Goal: Check status: Check status

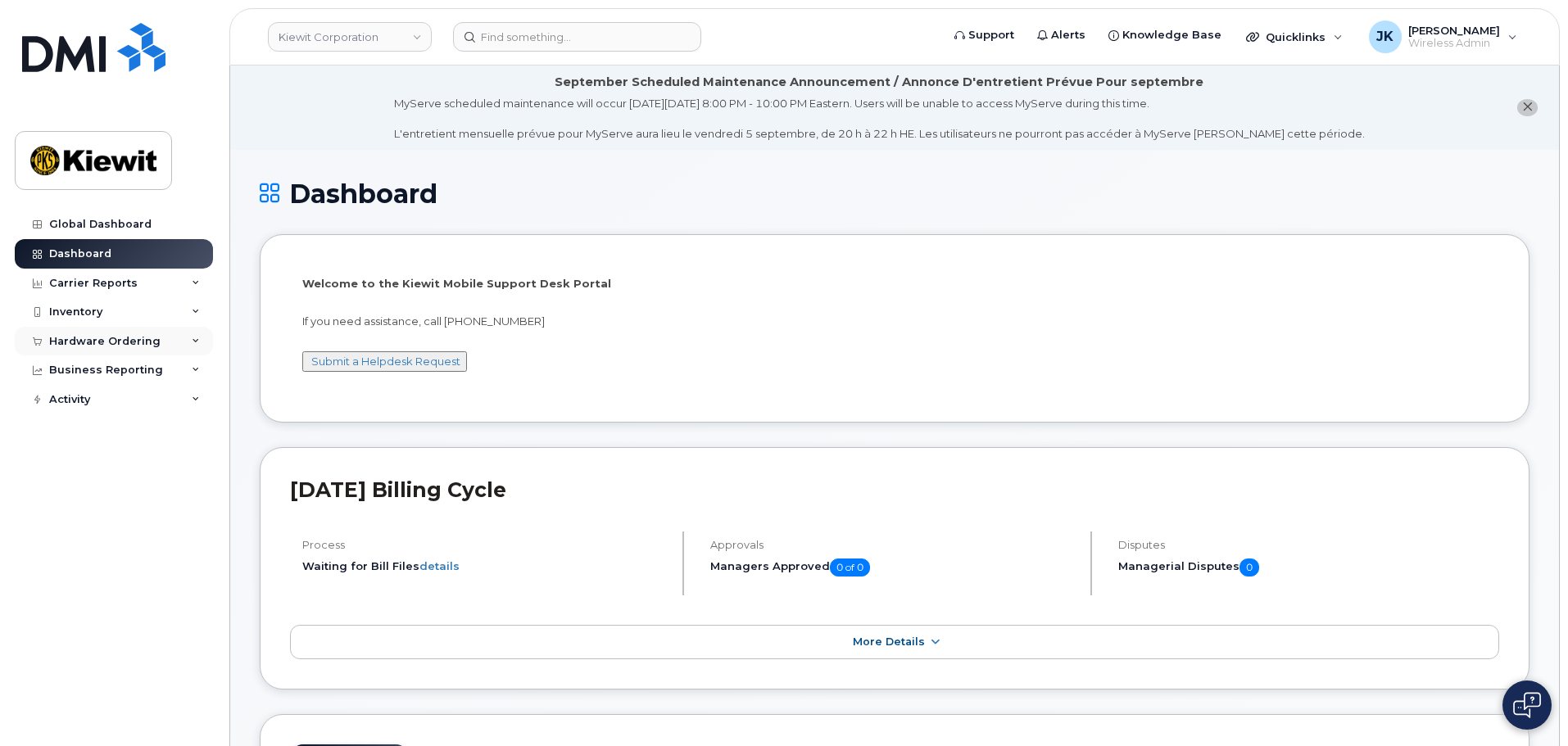
click at [152, 346] on div "Hardware Ordering" at bounding box center [105, 342] width 112 height 13
click at [109, 406] on link "Orders" at bounding box center [128, 403] width 170 height 31
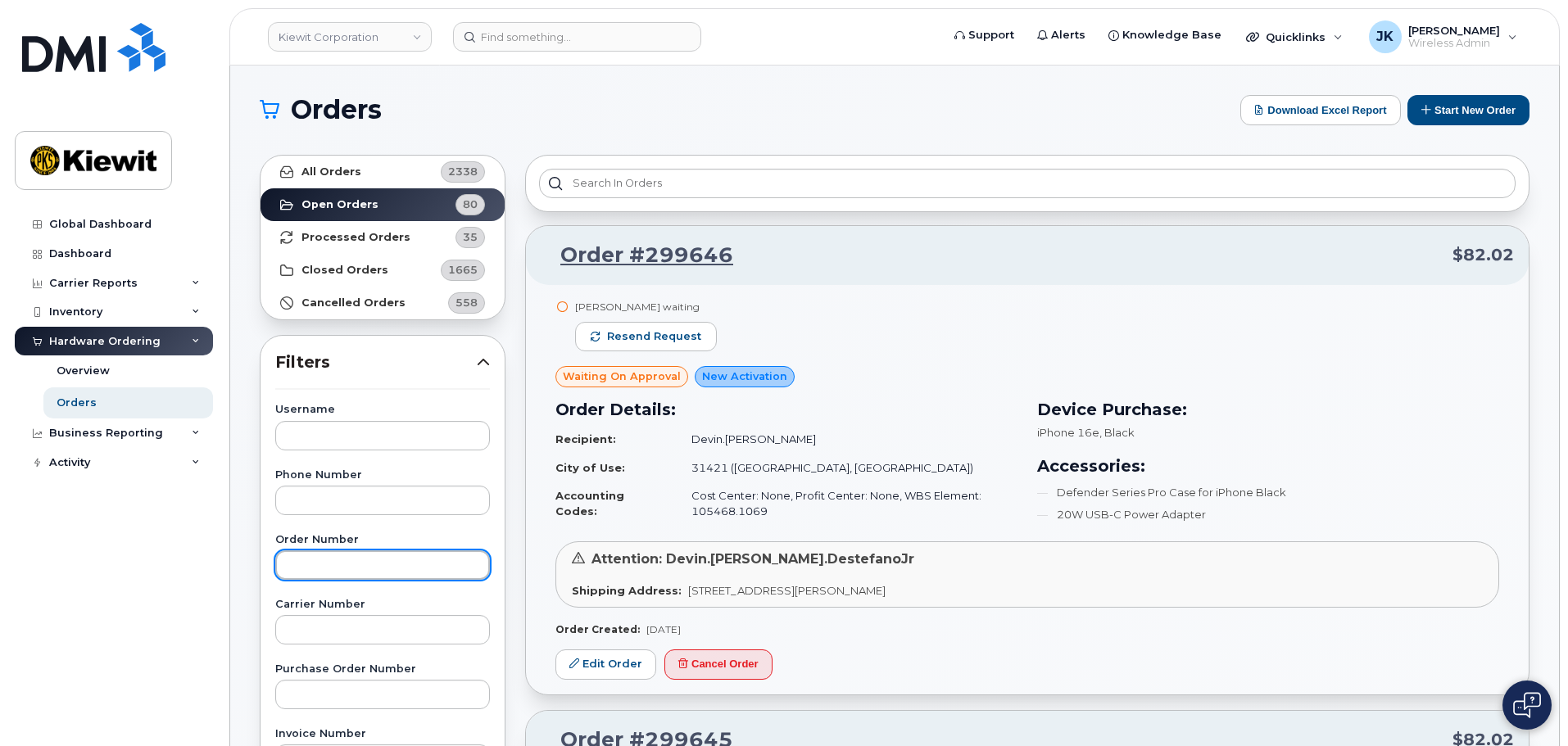
click at [409, 563] on input "text" at bounding box center [383, 565] width 215 height 29
type input "299263"
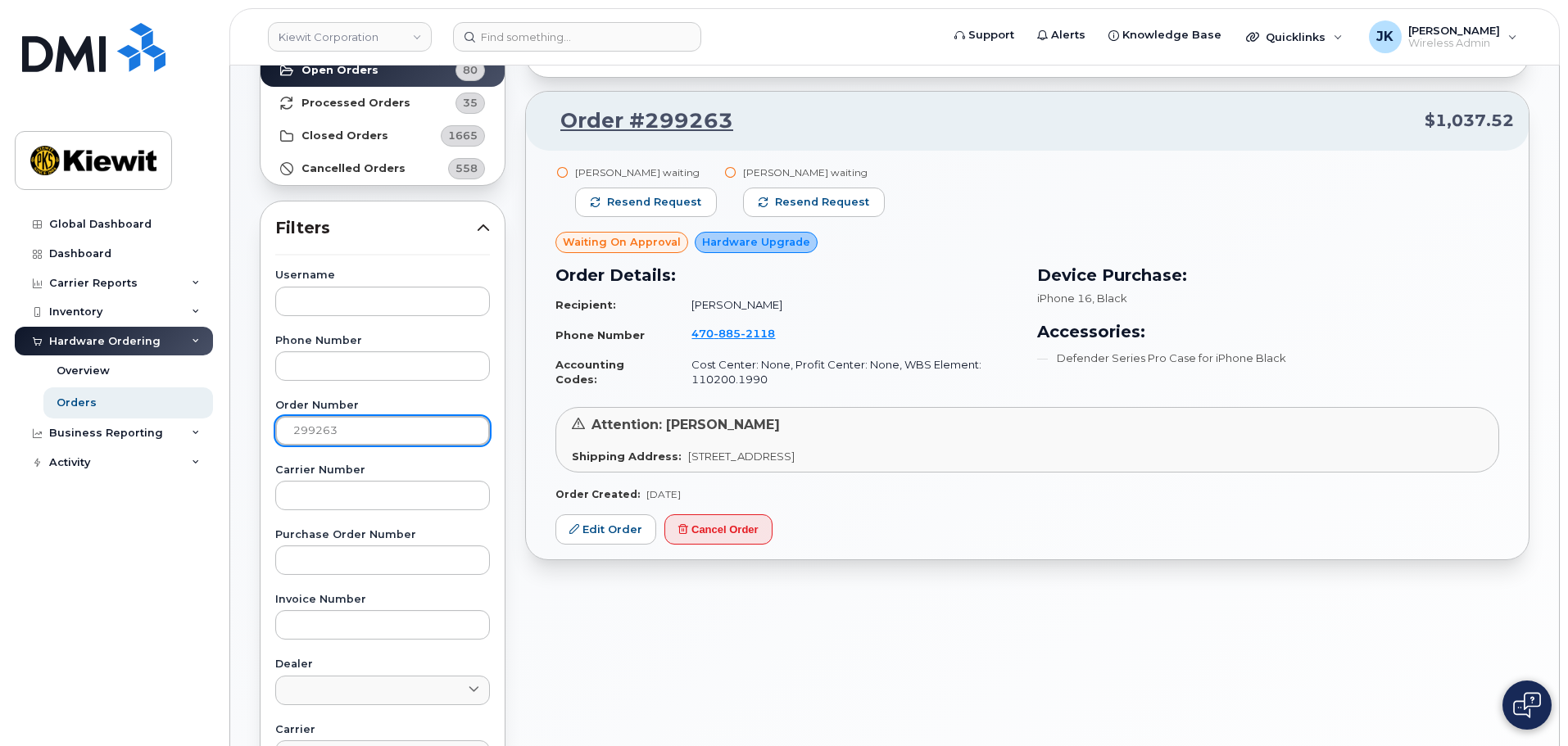
scroll to position [82, 0]
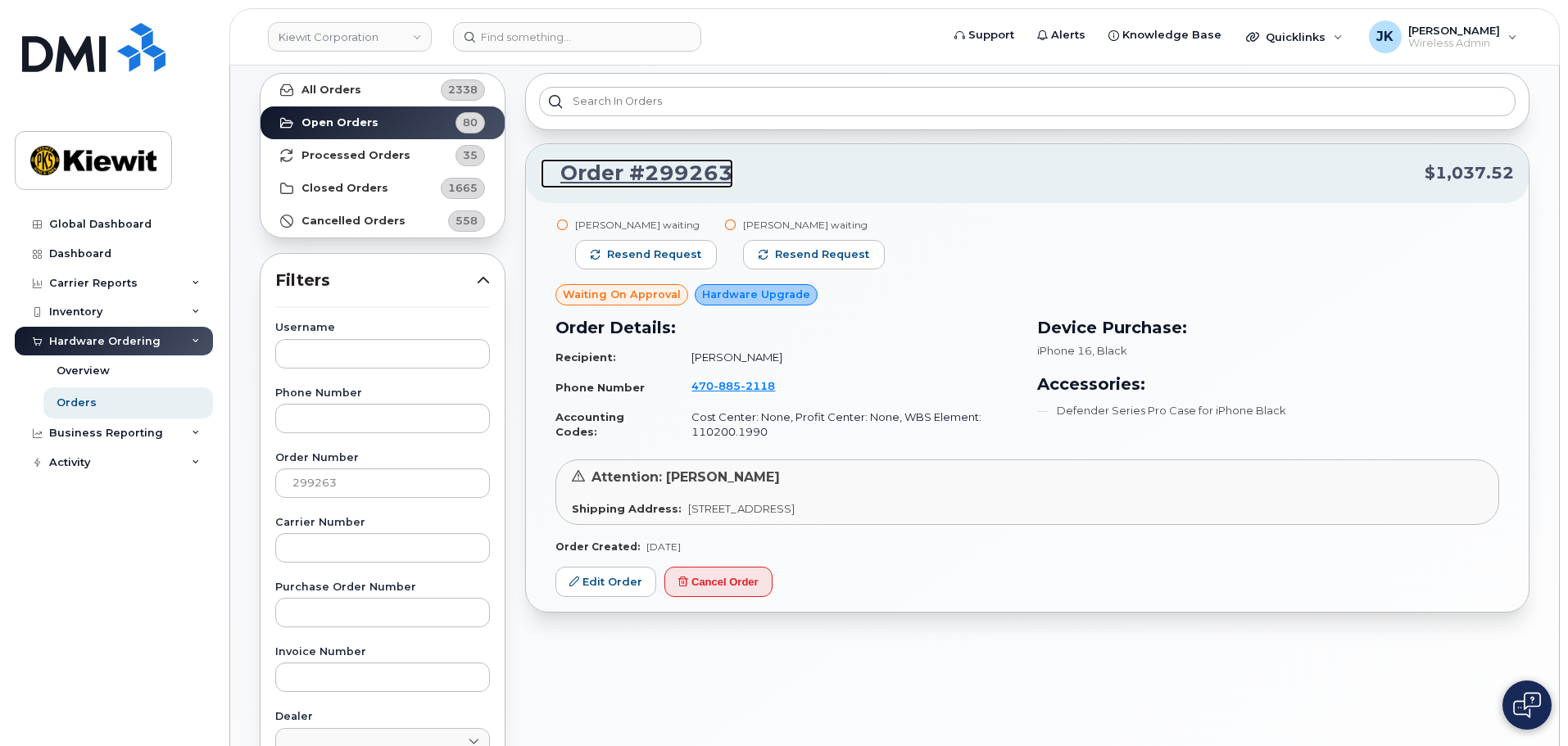
click at [623, 175] on link "Order #299263" at bounding box center [636, 173] width 192 height 29
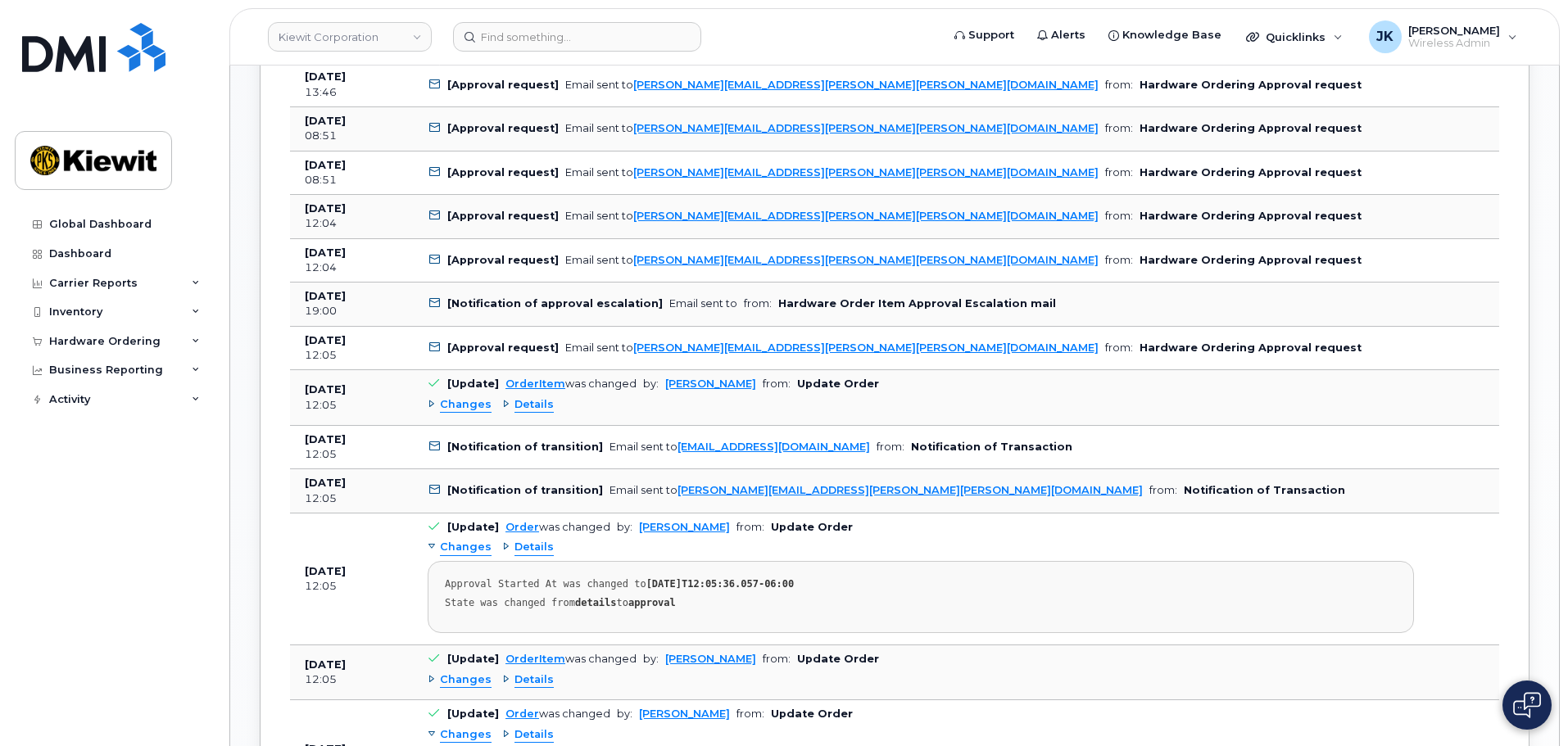
scroll to position [1146, 0]
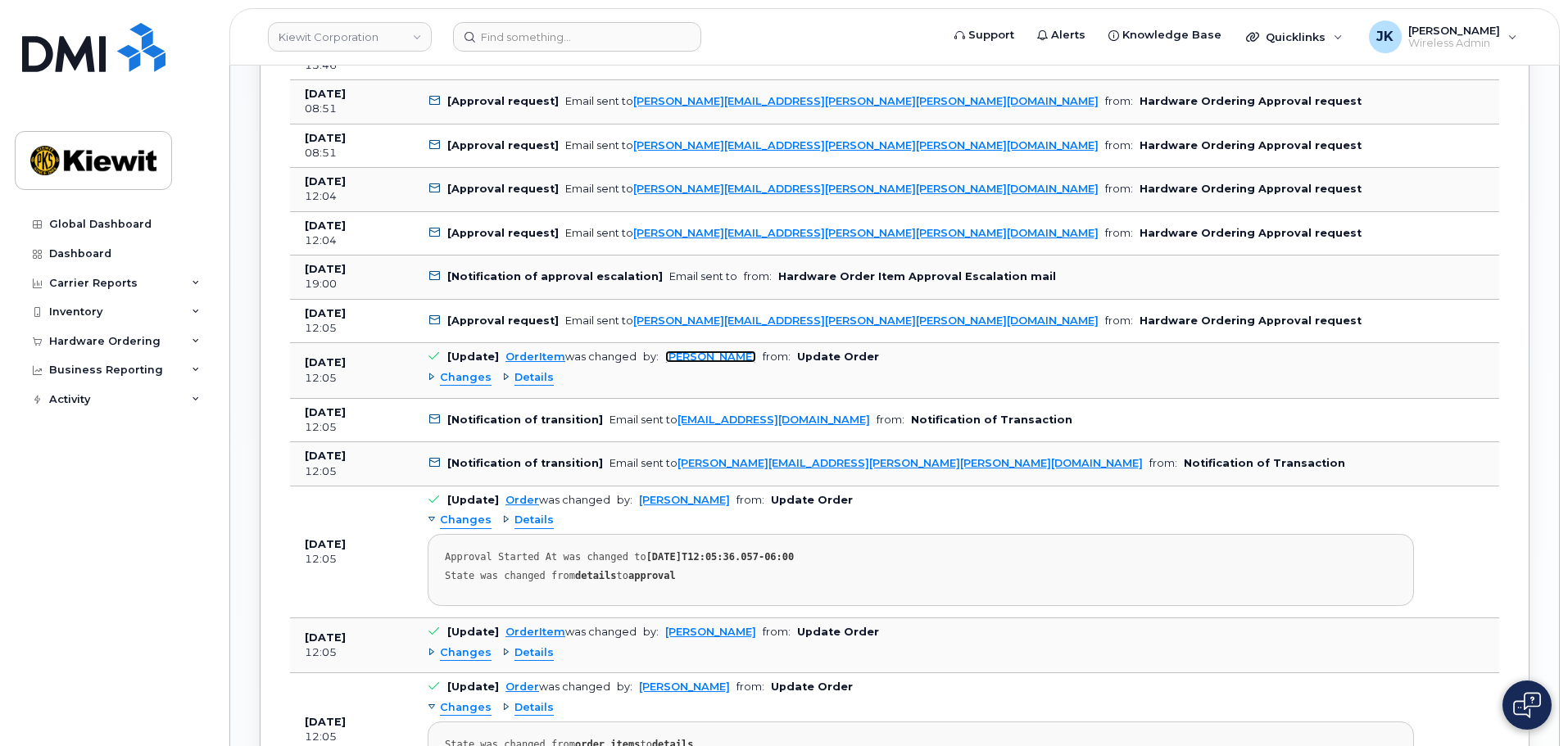
click at [672, 356] on link "Melissa Hoye" at bounding box center [710, 357] width 91 height 13
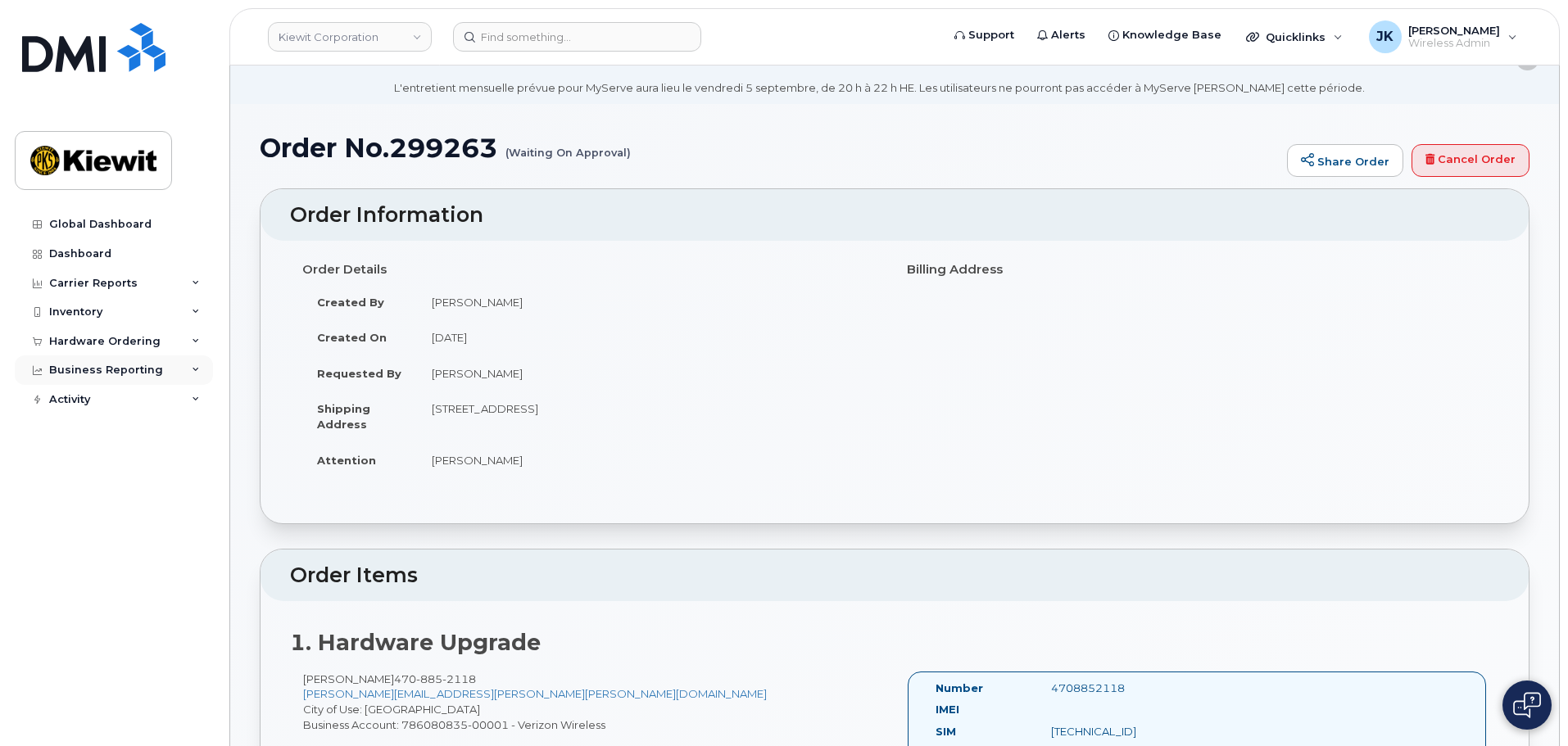
scroll to position [0, 0]
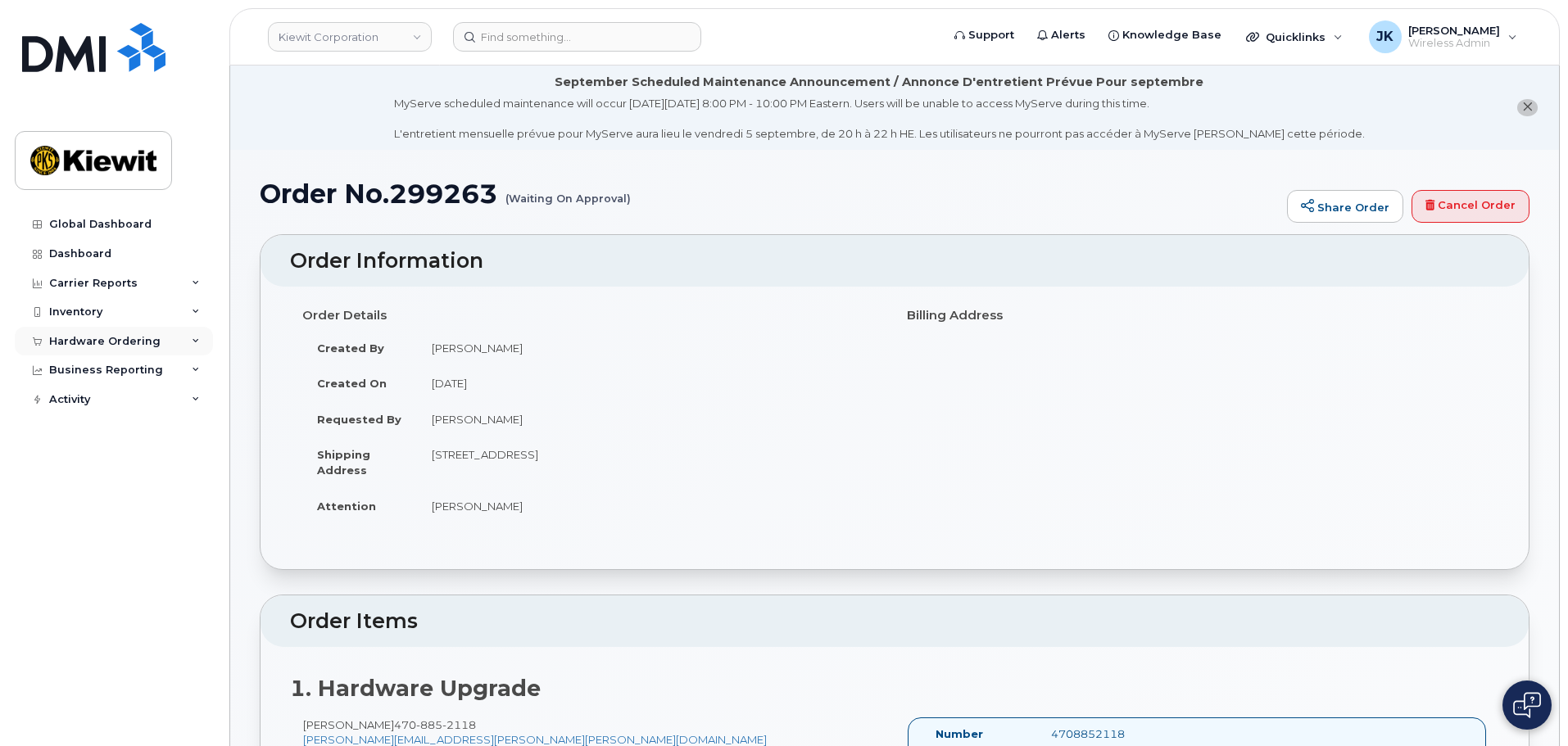
click at [166, 334] on div "Hardware Ordering" at bounding box center [114, 341] width 198 height 29
click at [123, 392] on link "Orders" at bounding box center [128, 403] width 170 height 31
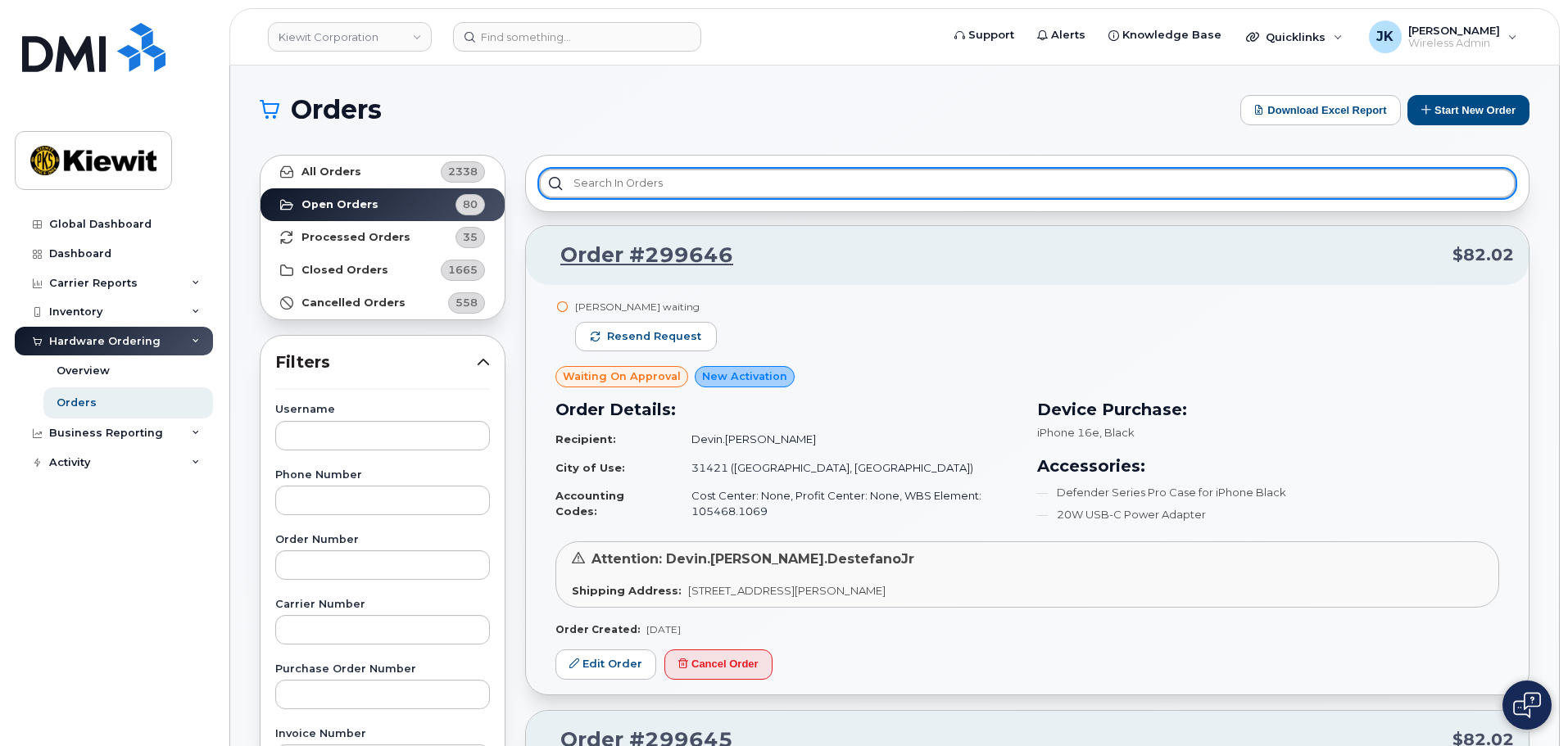
click at [636, 189] on input "text" at bounding box center [1027, 183] width 976 height 29
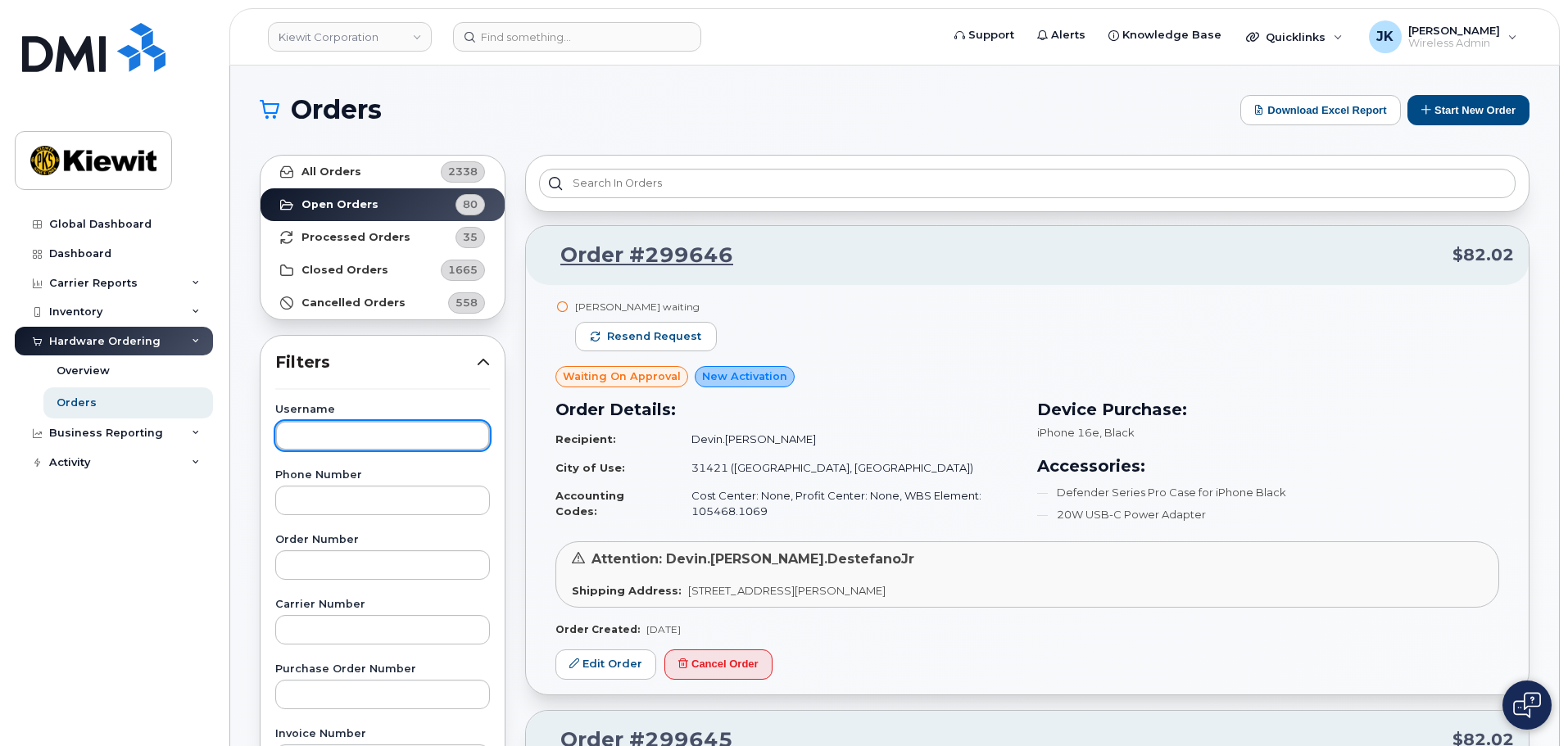
click at [386, 440] on input "text" at bounding box center [383, 436] width 215 height 29
type input "Daniel Robinson"
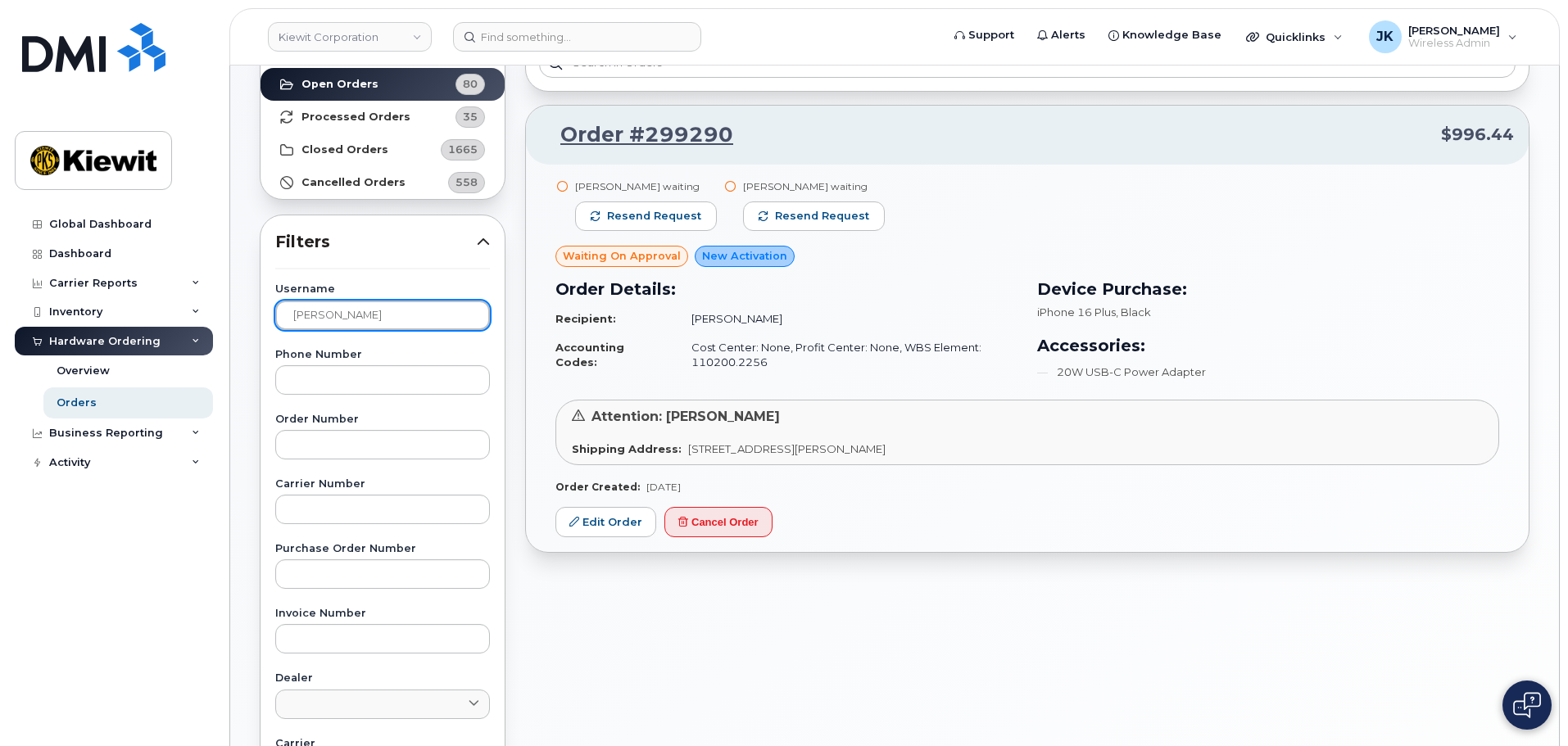
scroll to position [82, 0]
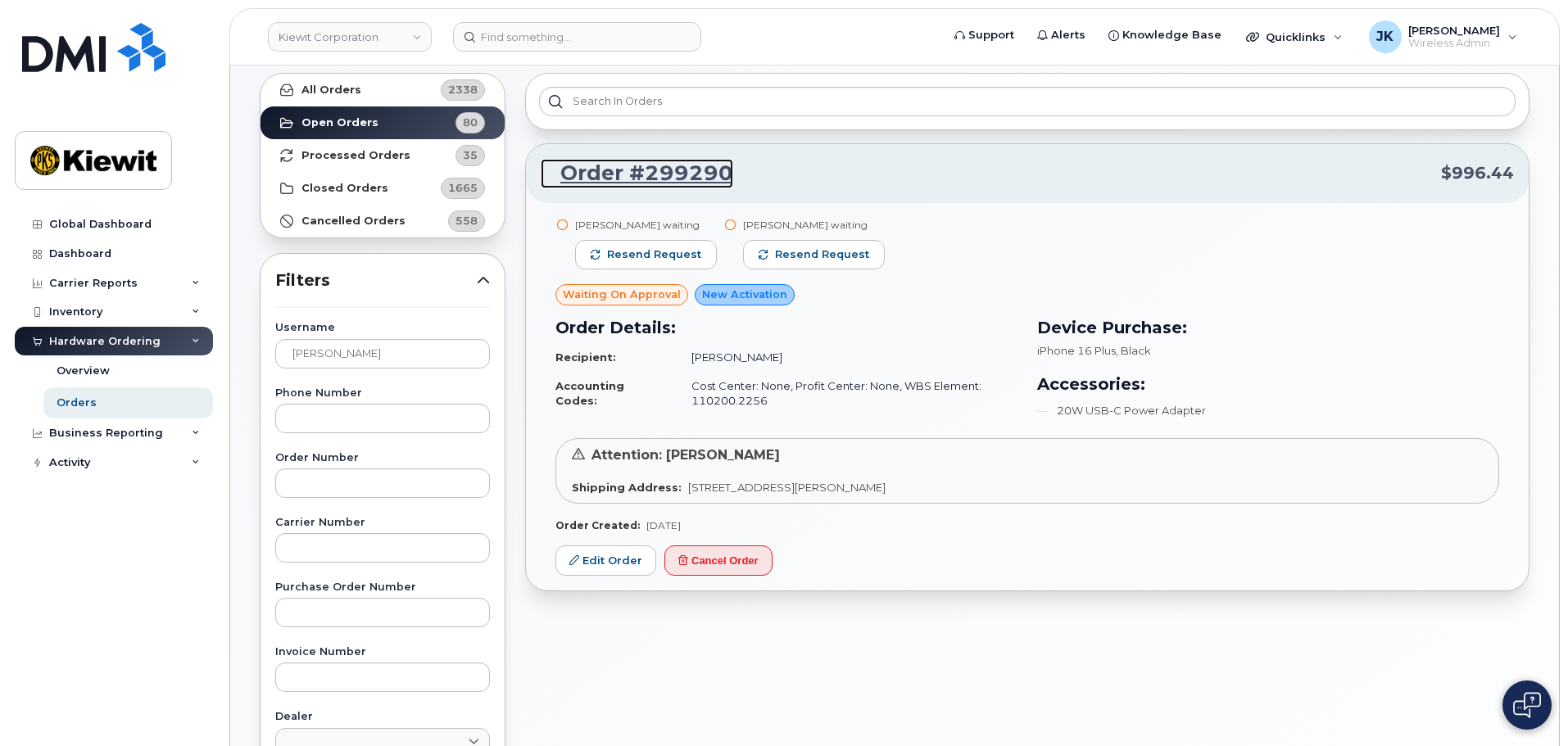
click at [669, 177] on link "Order #299290" at bounding box center [636, 173] width 192 height 29
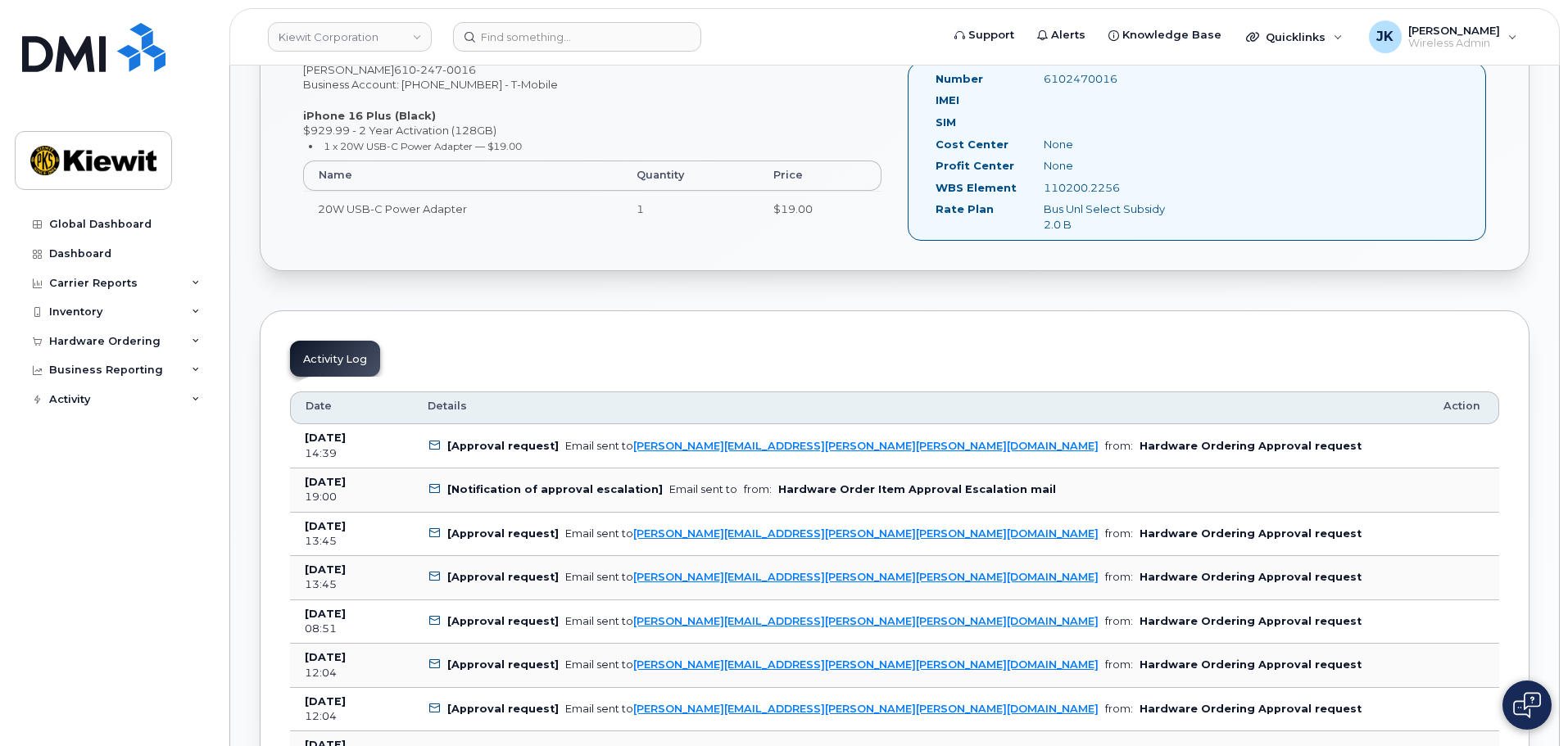
scroll to position [164, 0]
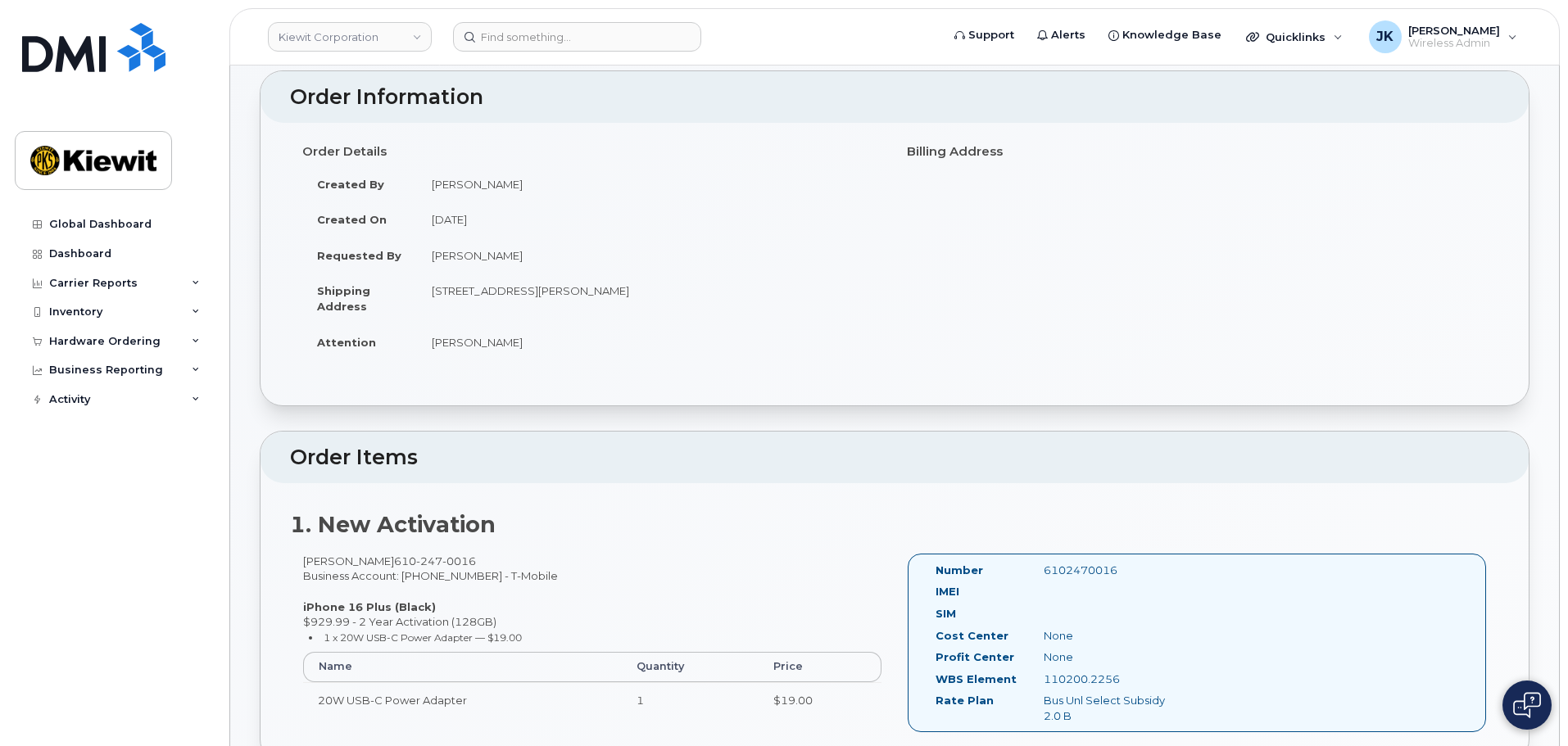
click at [840, 193] on td "[PERSON_NAME]" at bounding box center [650, 184] width 465 height 36
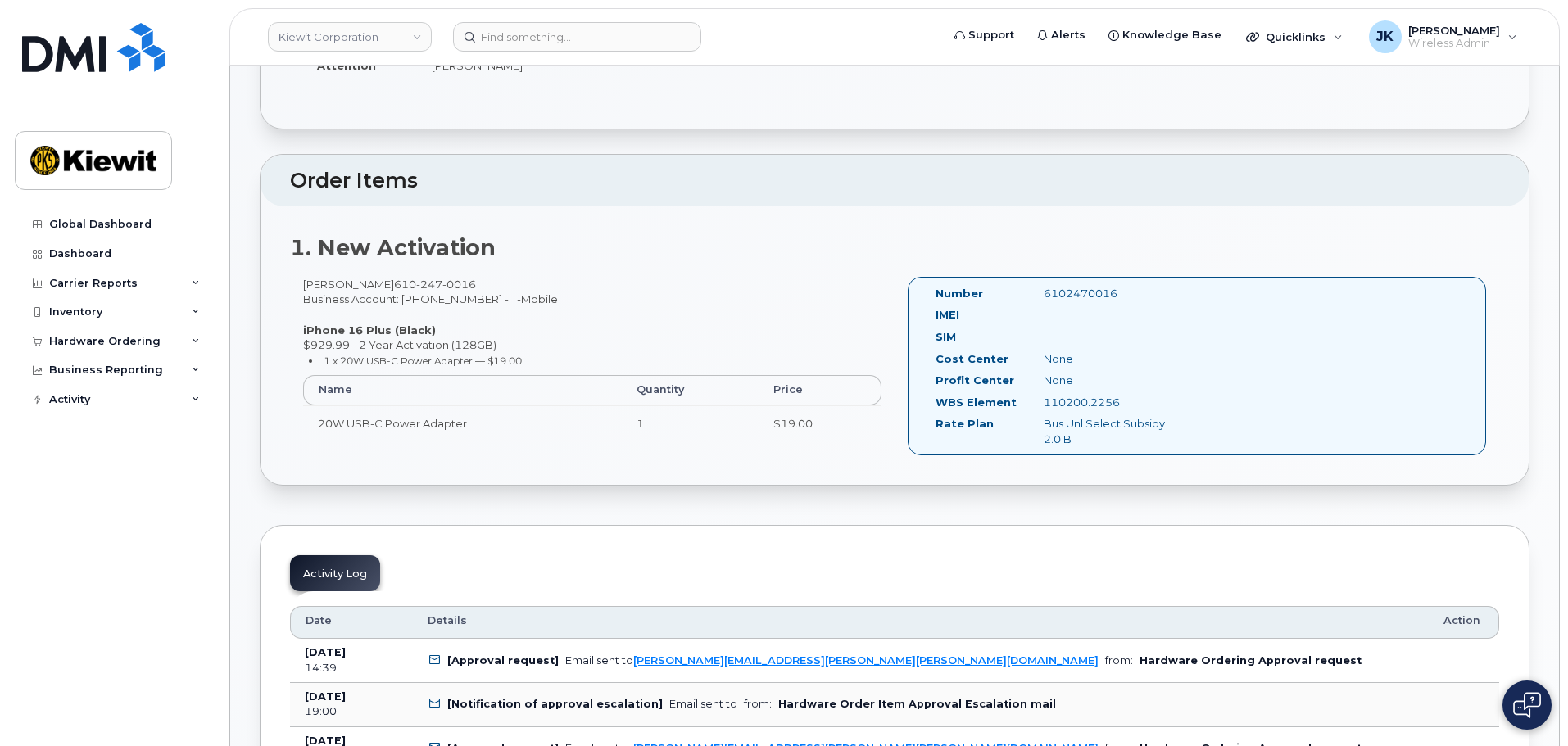
scroll to position [0, 0]
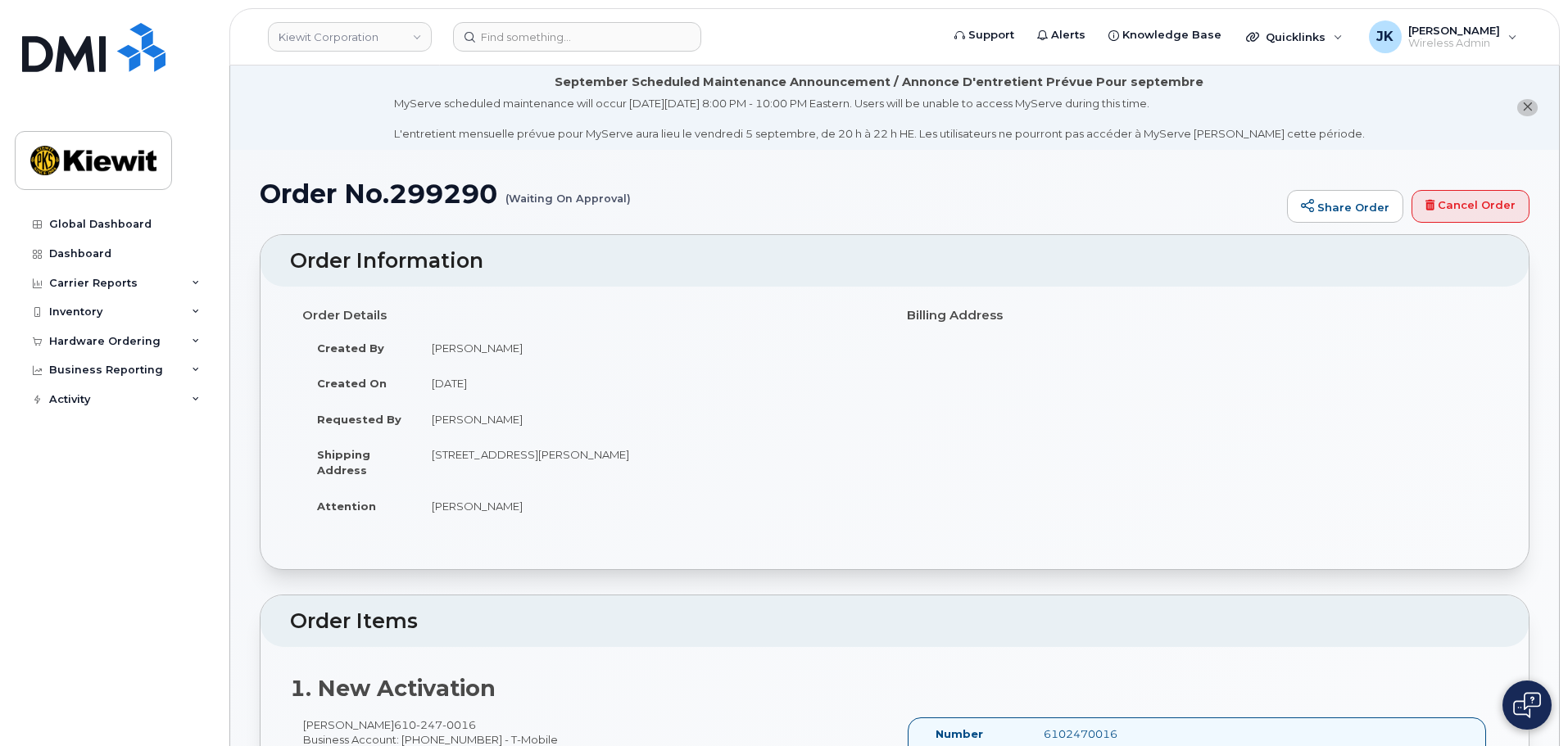
click at [774, 214] on div "Order No.299290 (Waiting On Approval) Share Order Cancel Order" at bounding box center [894, 206] width 1269 height 55
drag, startPoint x: 97, startPoint y: 217, endPoint x: 239, endPoint y: 295, distance: 162.0
click at [97, 217] on link "Global Dashboard" at bounding box center [114, 224] width 198 height 29
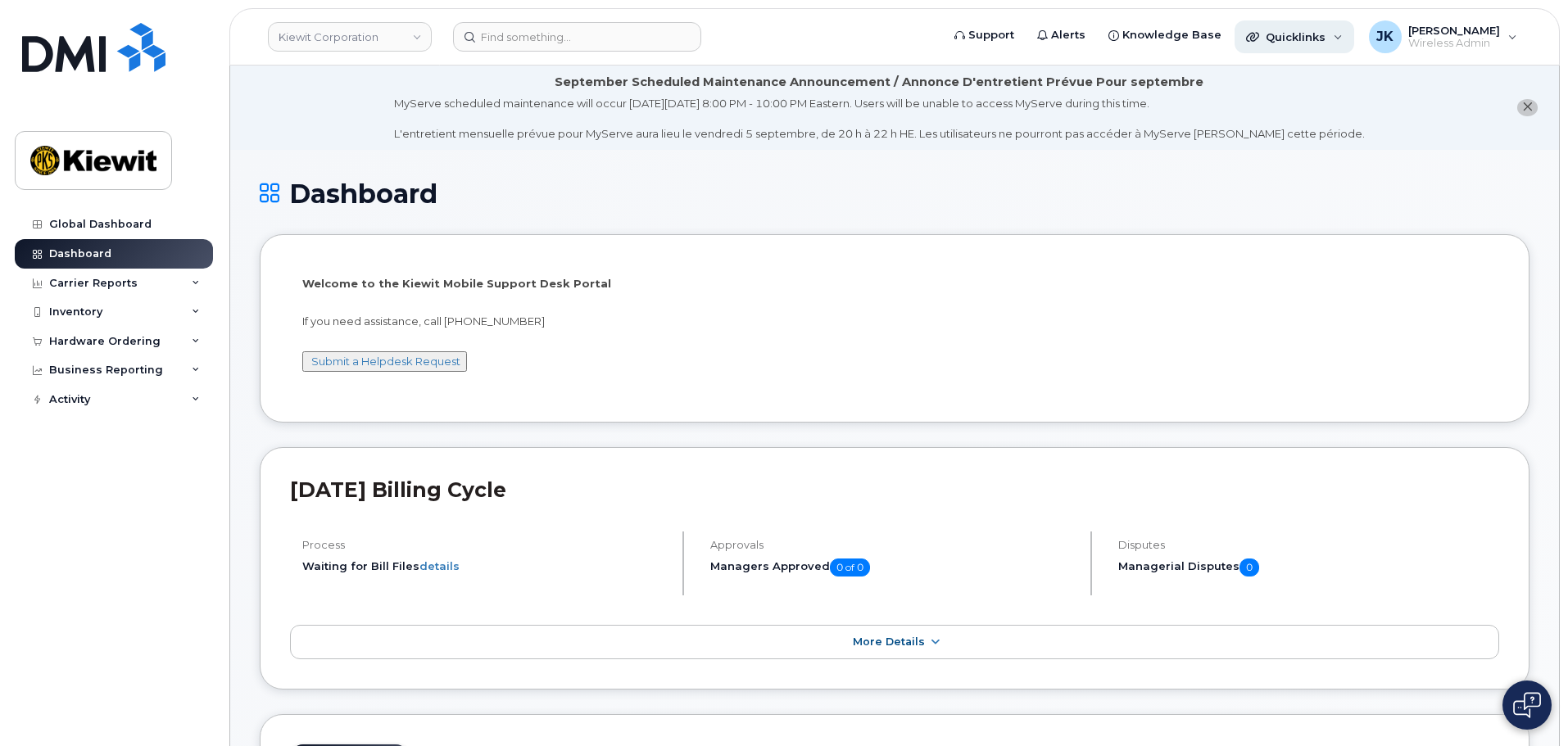
click at [1294, 39] on span "Quicklinks" at bounding box center [1295, 37] width 60 height 13
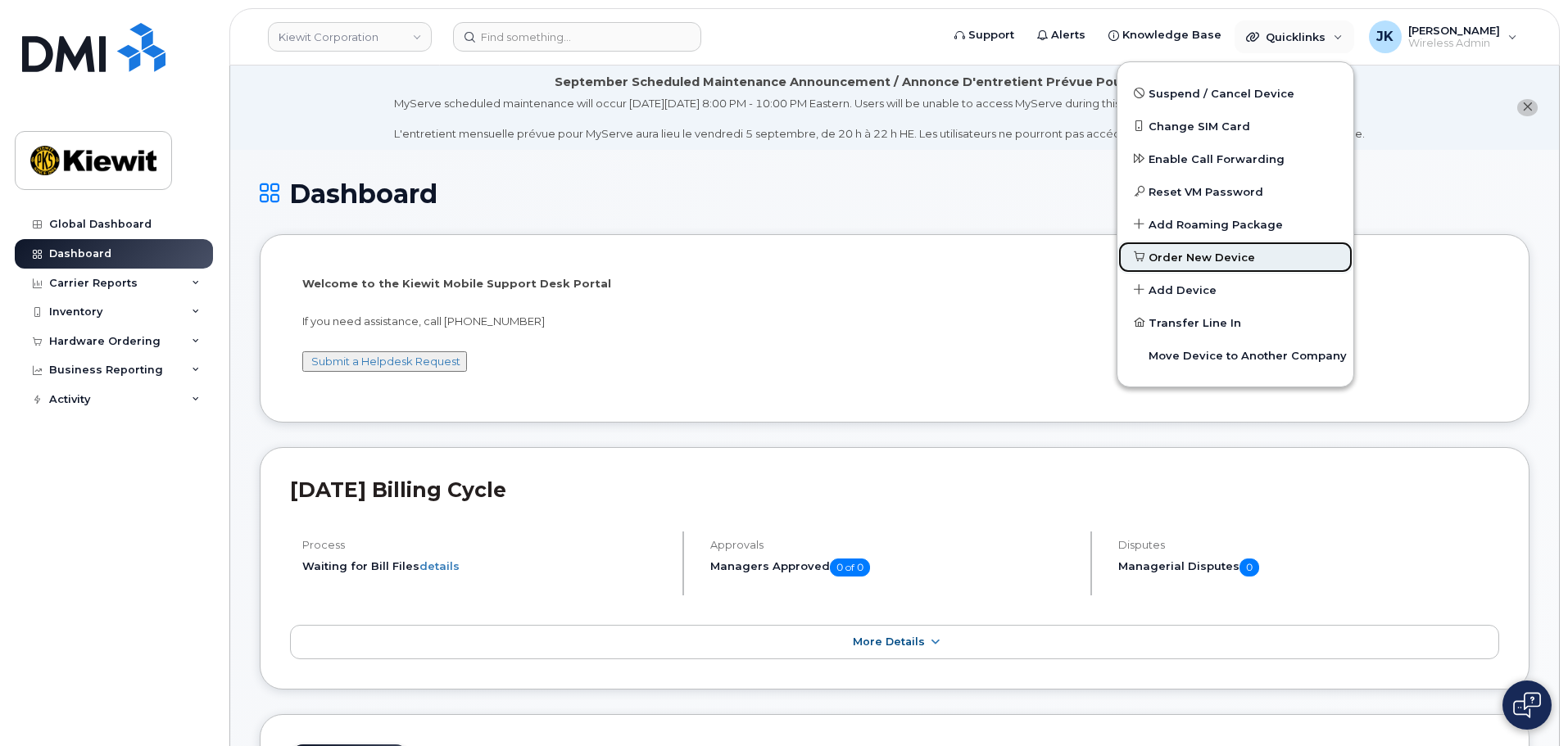
click at [1213, 258] on span "Order New Device" at bounding box center [1201, 258] width 107 height 17
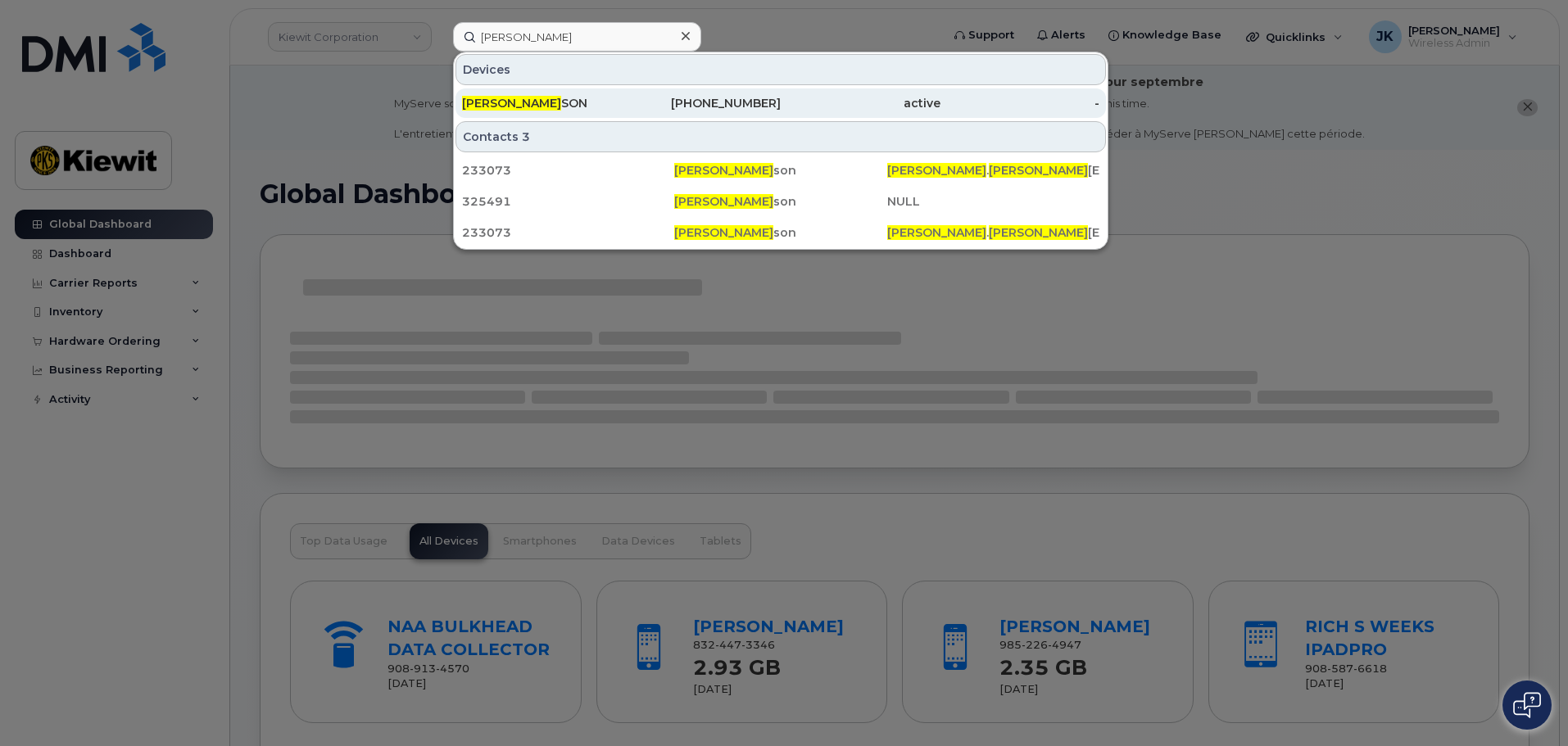
type input "[PERSON_NAME]"
click at [567, 99] on div "DILLON DAVIS SON" at bounding box center [541, 103] width 159 height 17
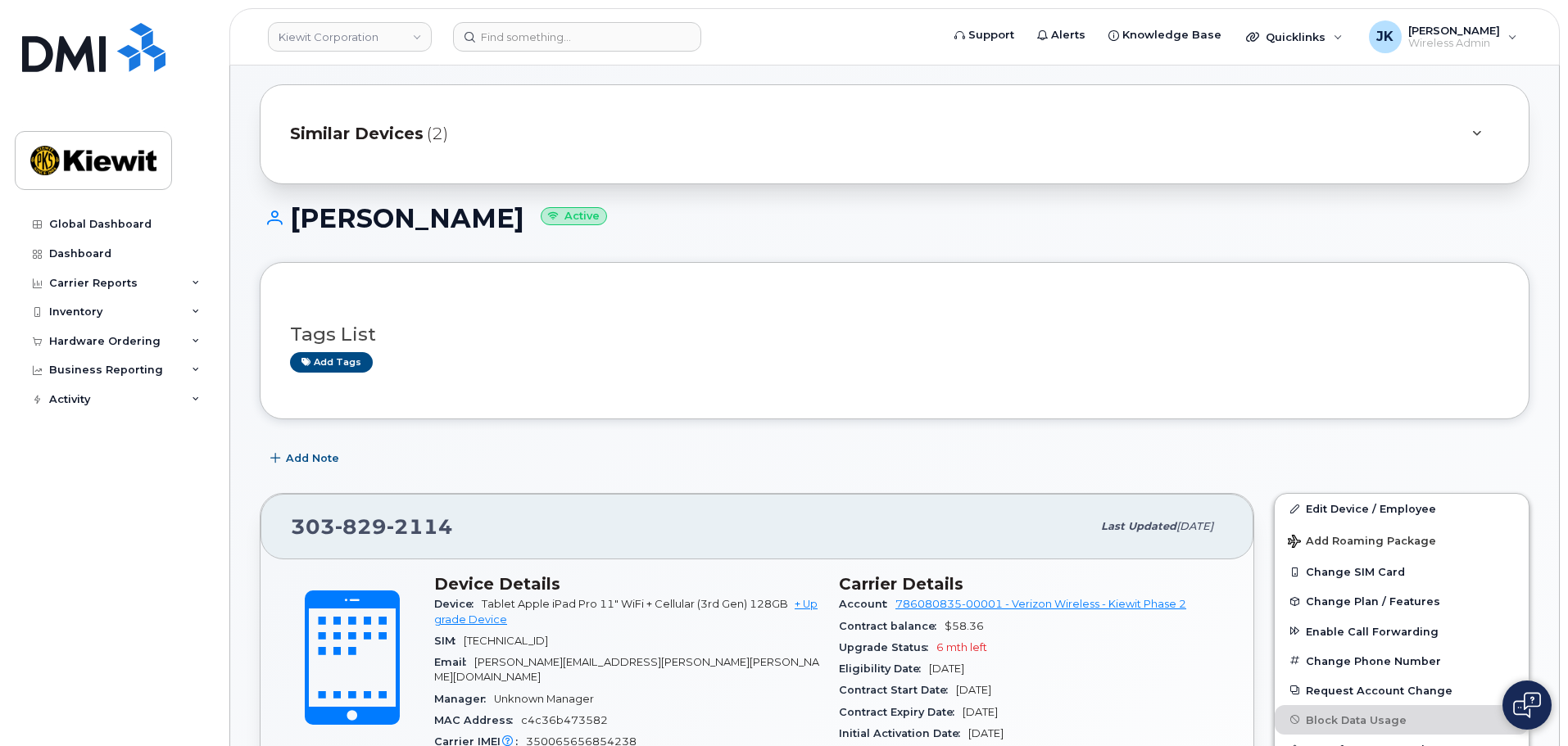
scroll to position [85, 0]
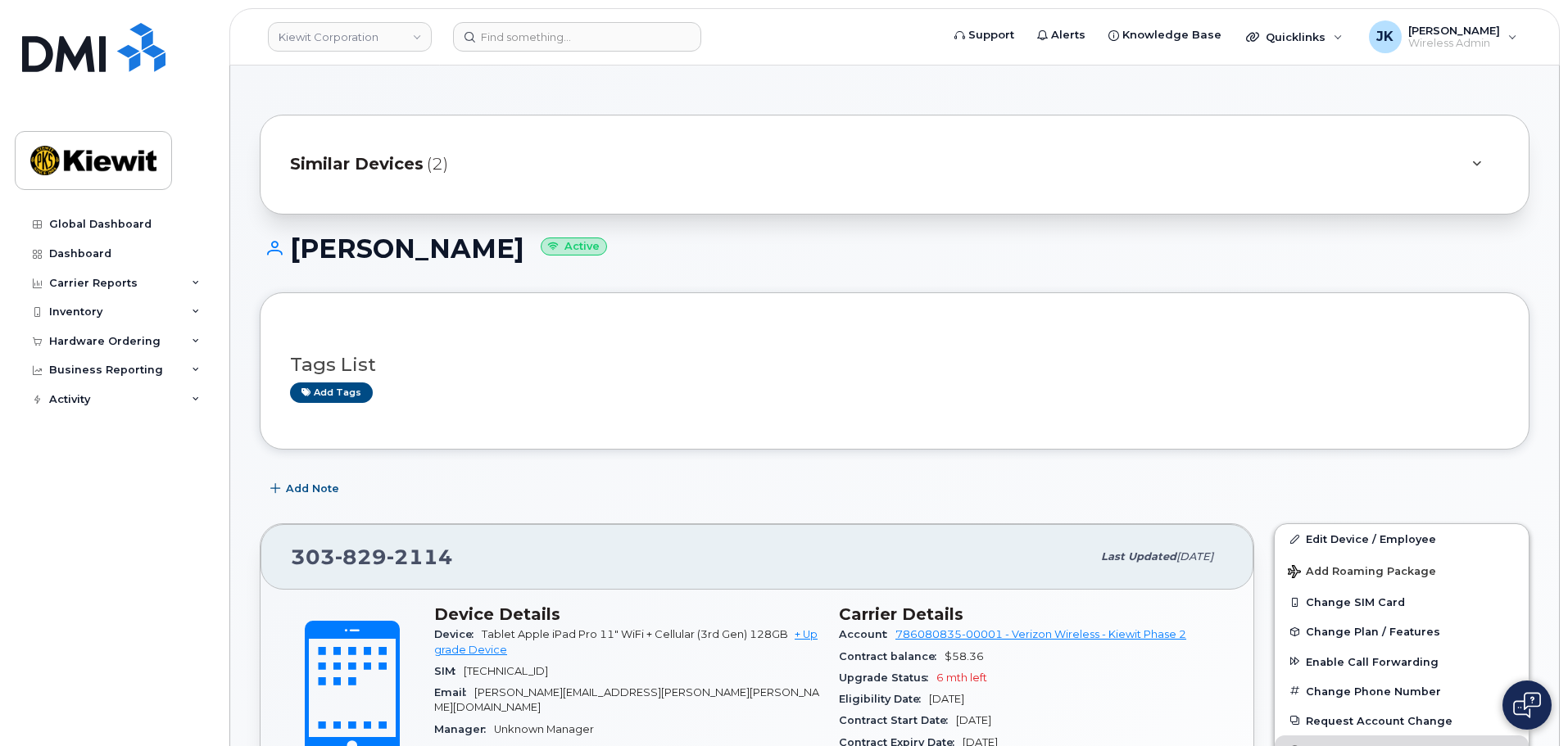
click at [436, 164] on span "(2)" at bounding box center [436, 164] width 21 height 23
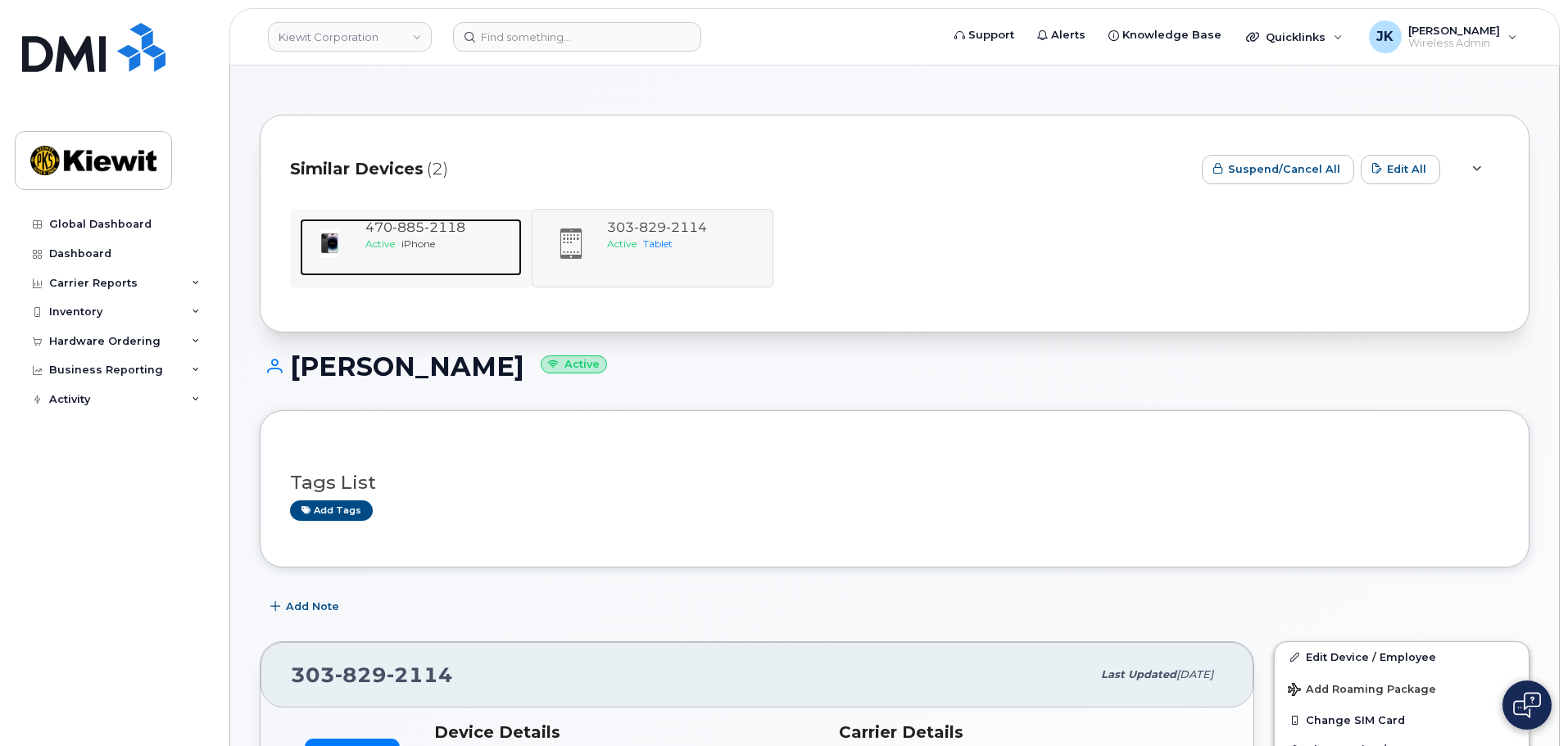
click at [421, 241] on span "iPhone" at bounding box center [418, 243] width 34 height 13
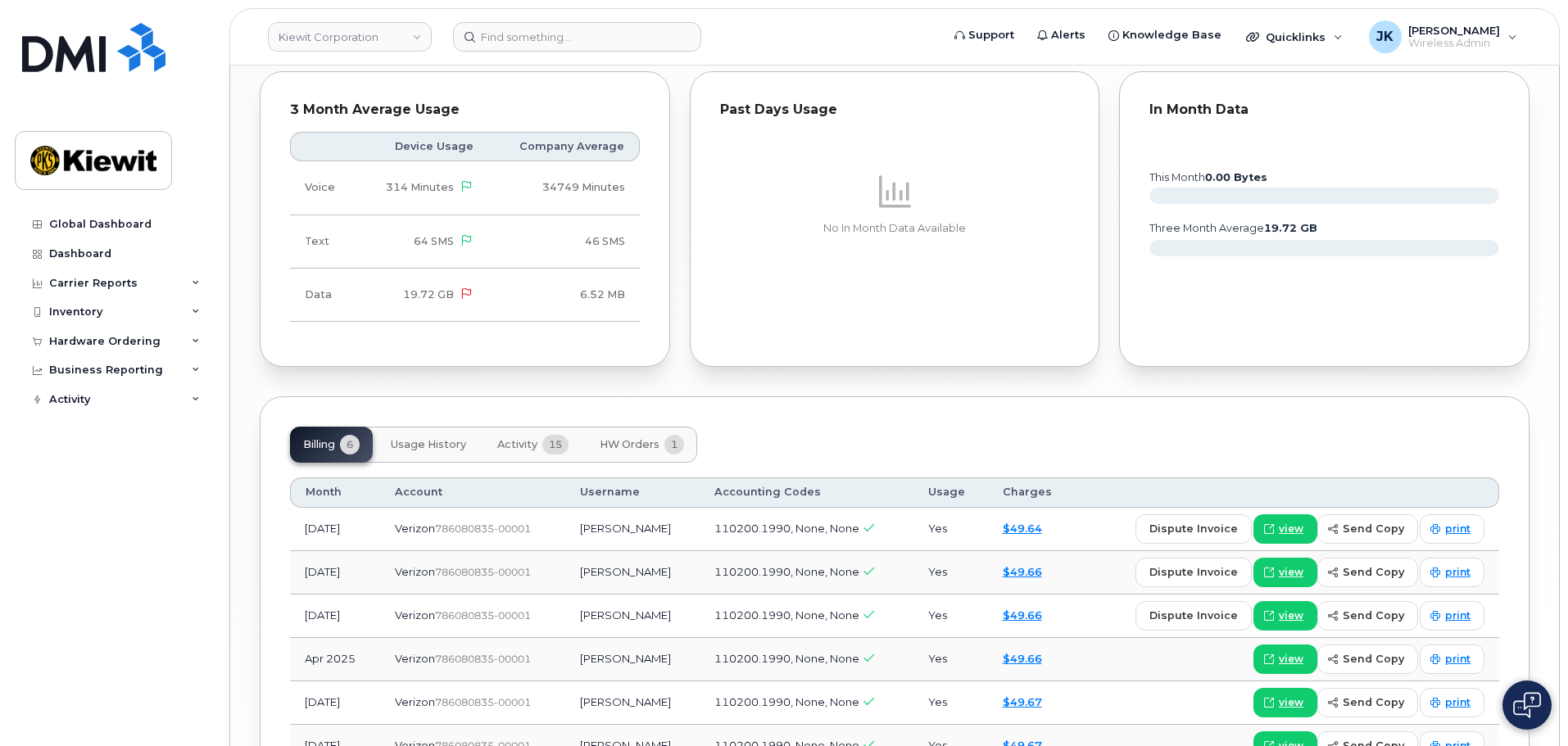
scroll to position [1859, 0]
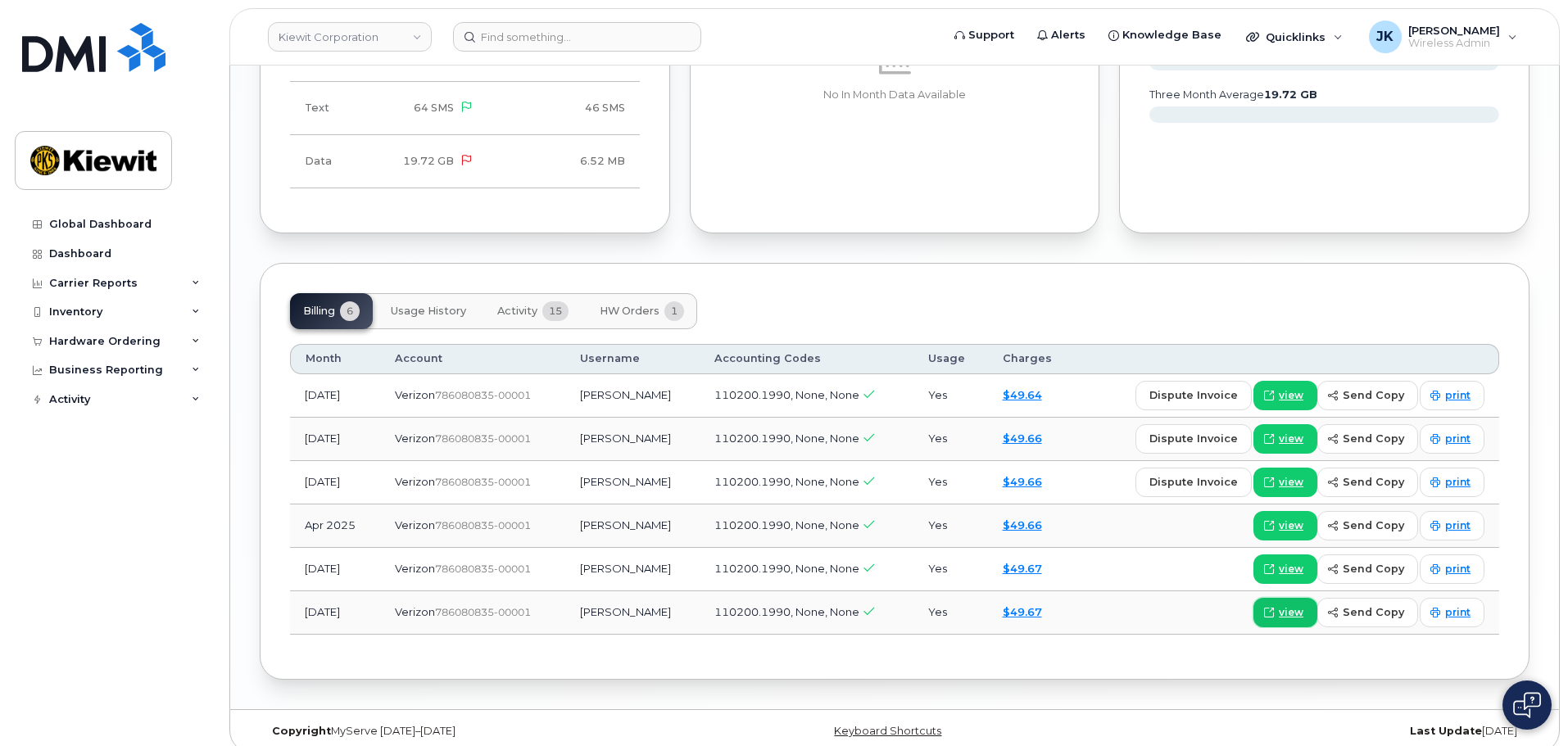
click at [1286, 605] on span "view" at bounding box center [1290, 613] width 24 height 15
click at [1300, 605] on span "view" at bounding box center [1290, 613] width 24 height 15
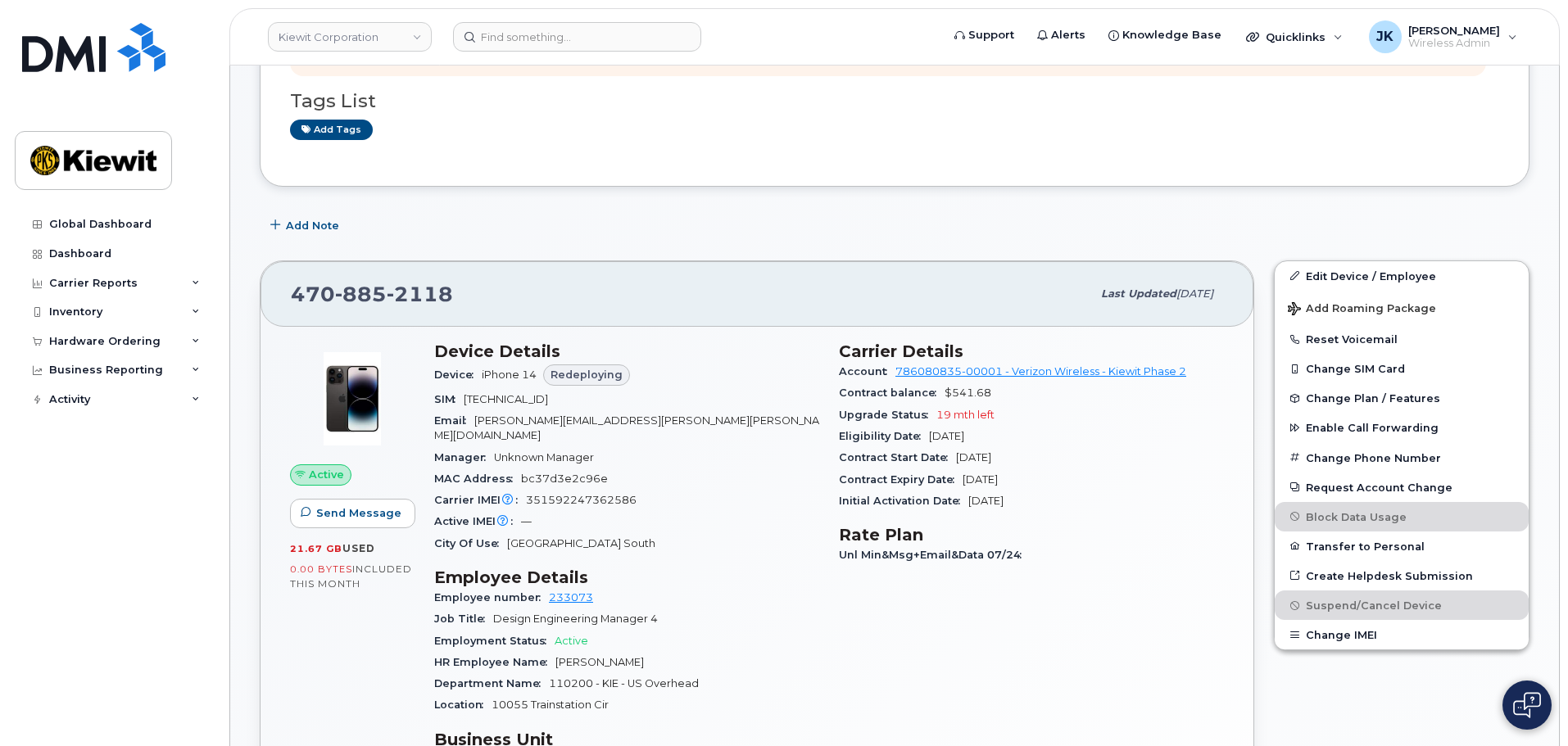
scroll to position [0, 0]
